Goal: Task Accomplishment & Management: Manage account settings

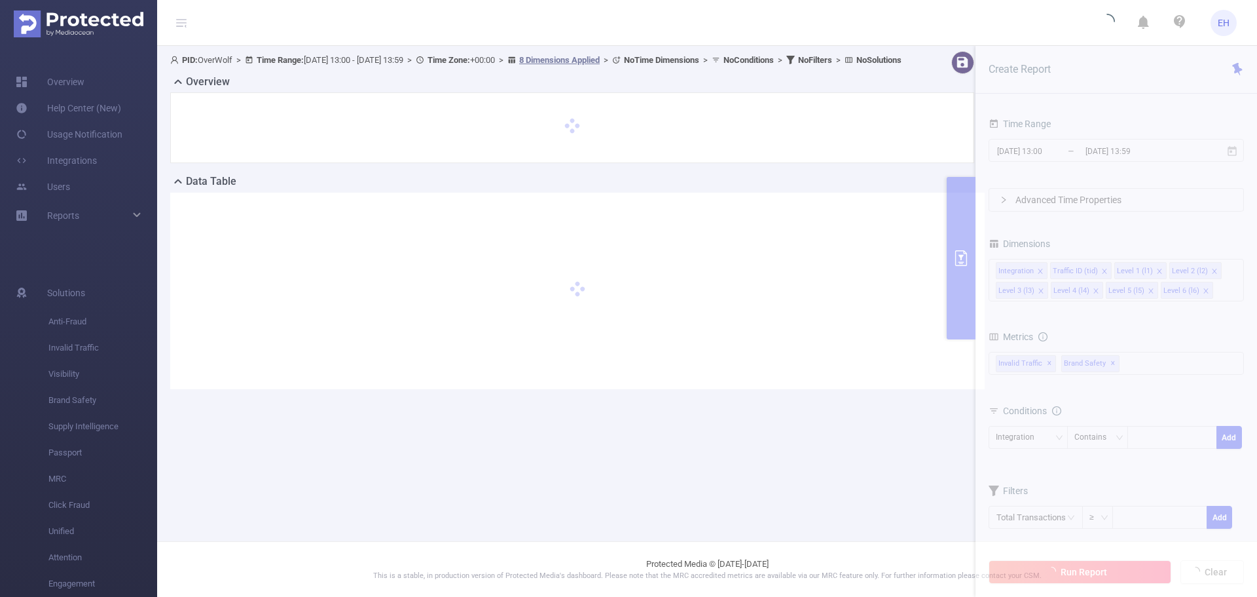
click at [1230, 24] on span "EH" at bounding box center [1224, 23] width 12 height 26
click at [1157, 96] on link "Logout" at bounding box center [1166, 105] width 144 height 18
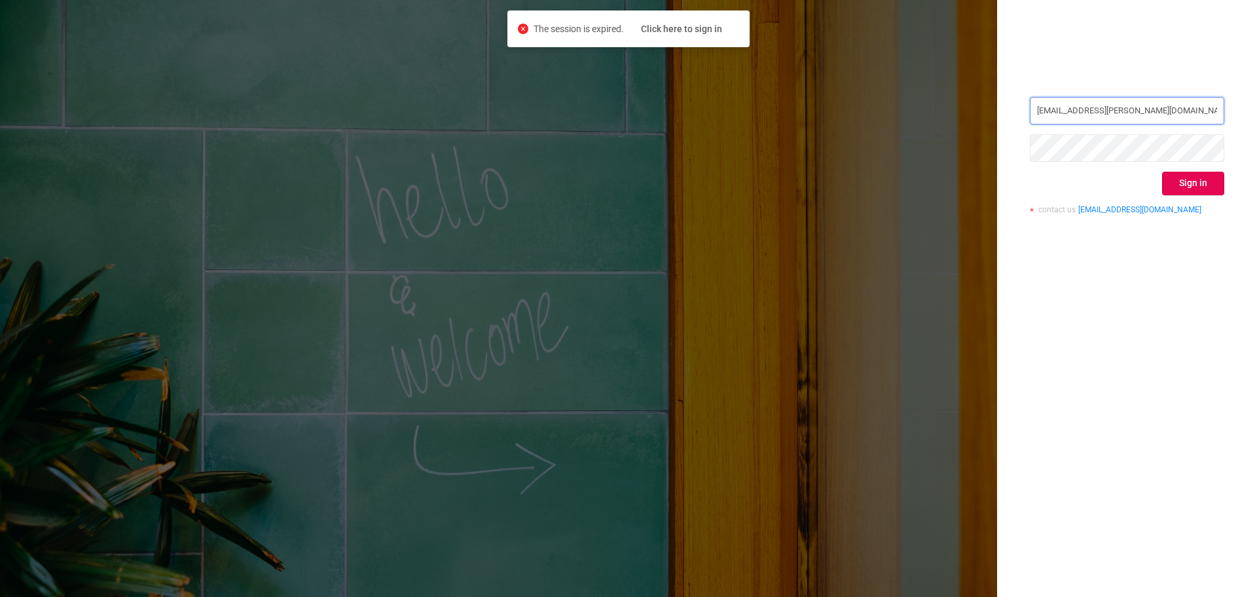
click at [1146, 119] on input "[EMAIL_ADDRESS][PERSON_NAME][DOMAIN_NAME]" at bounding box center [1127, 111] width 195 height 28
paste input "[EMAIL_ADDRESS][PERSON_NAME][DOMAIN_NAME]"
click at [1081, 117] on input "elazar.[PERSON_NAME]@overwolf.comgil.[PERSON_NAME]@[DOMAIN_NAME]" at bounding box center [1127, 111] width 195 height 28
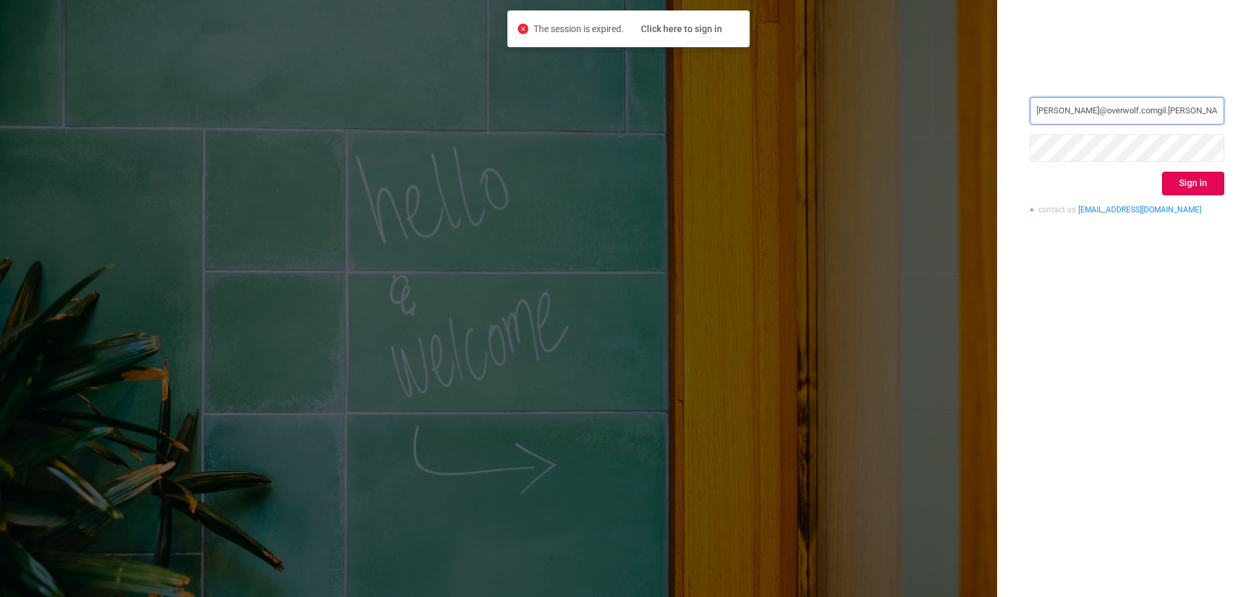
click at [1081, 117] on input "elazar.[PERSON_NAME]@overwolf.comgil.[PERSON_NAME]@[DOMAIN_NAME]" at bounding box center [1127, 111] width 195 height 28
paste input "text"
type input "[EMAIL_ADDRESS][PERSON_NAME][DOMAIN_NAME]"
click at [859, 179] on div "[EMAIL_ADDRESS][PERSON_NAME][DOMAIN_NAME] Sign in contact us [EMAIL_ADDRESS][DO…" at bounding box center [628, 298] width 1257 height 597
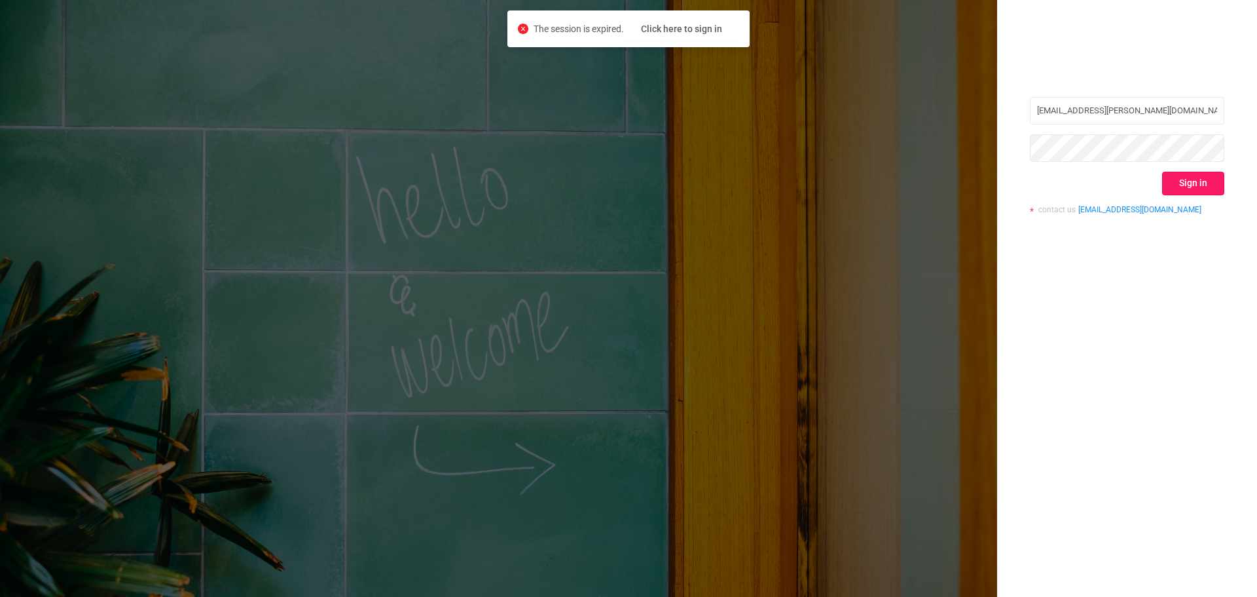
click at [1182, 181] on button "Sign in" at bounding box center [1193, 184] width 62 height 24
